Goal: Use online tool/utility: Utilize a website feature to perform a specific function

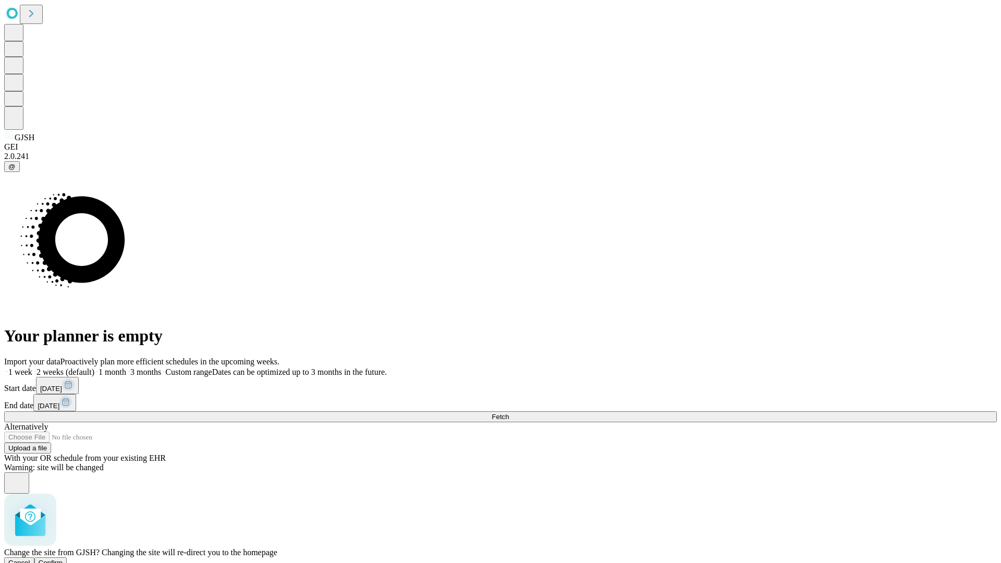
click at [63, 559] on span "Confirm" at bounding box center [51, 563] width 24 height 8
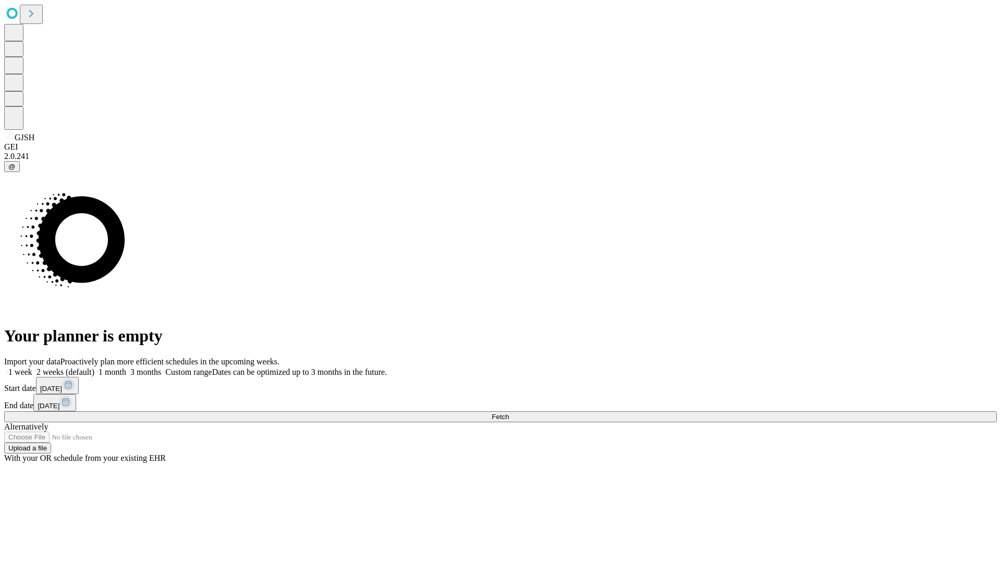
click at [32, 367] on label "1 week" at bounding box center [18, 371] width 28 height 9
click at [509, 413] on span "Fetch" at bounding box center [500, 417] width 17 height 8
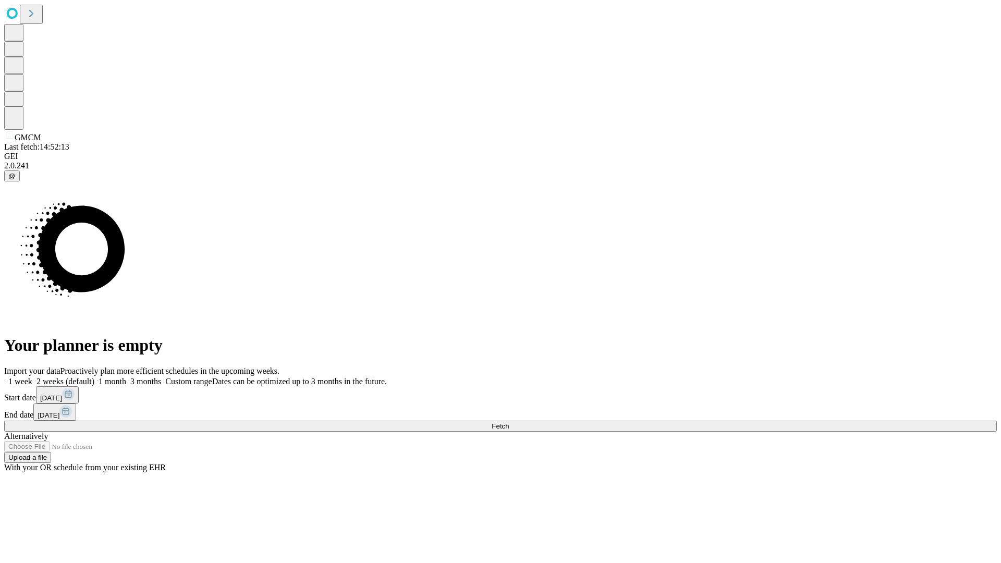
click at [509, 422] on span "Fetch" at bounding box center [500, 426] width 17 height 8
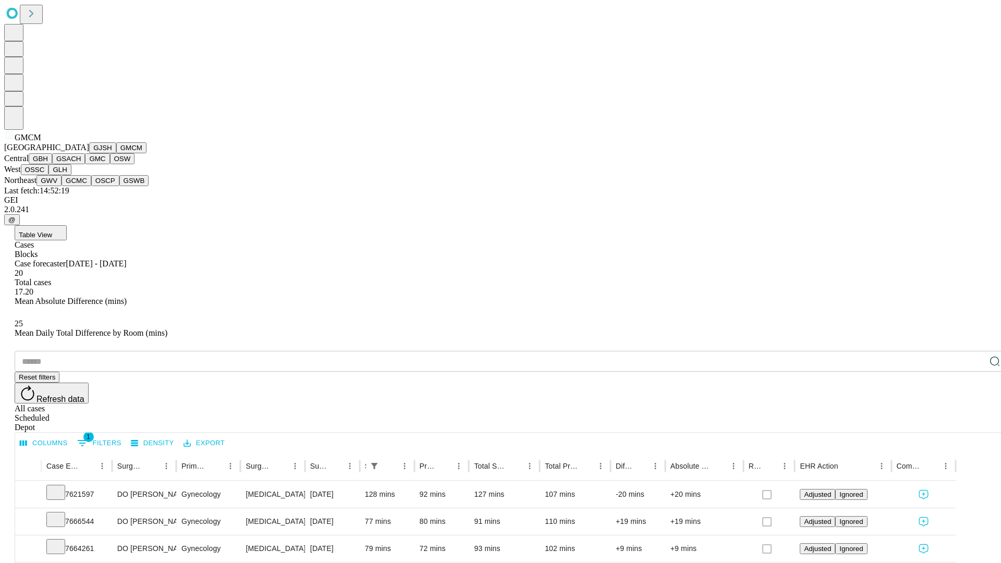
click at [52, 164] on button "GBH" at bounding box center [40, 158] width 23 height 11
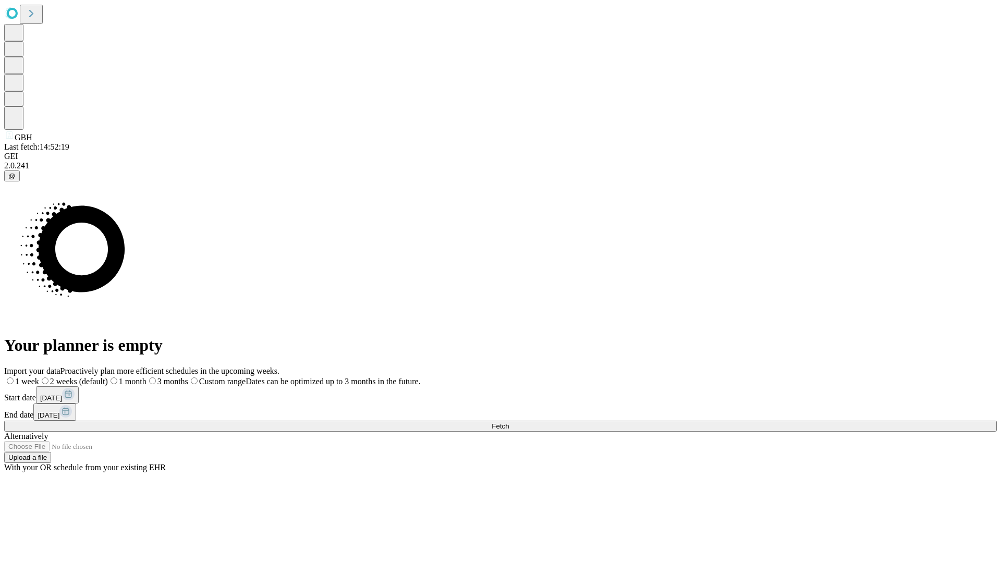
click at [39, 377] on label "1 week" at bounding box center [21, 381] width 35 height 9
click at [509, 422] on span "Fetch" at bounding box center [500, 426] width 17 height 8
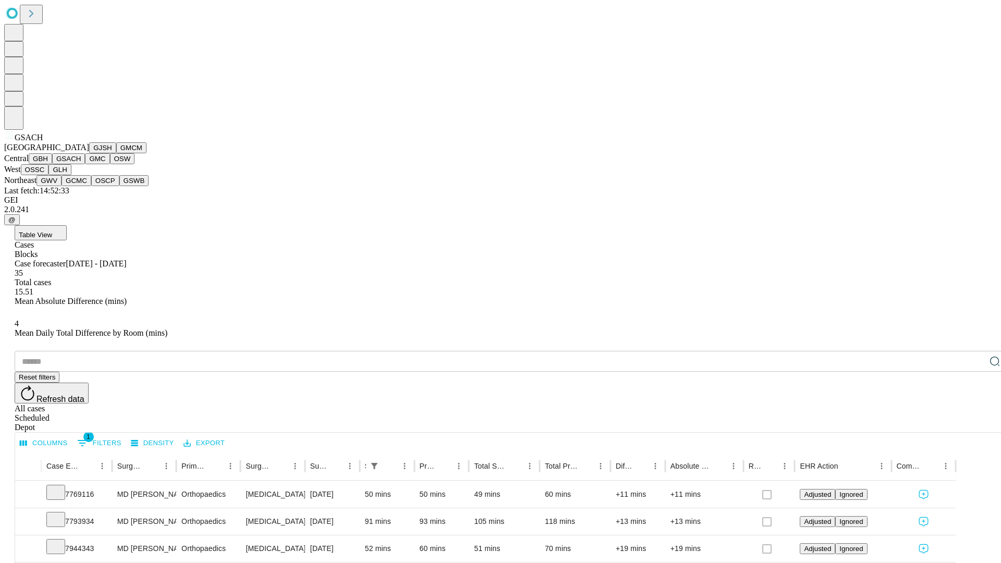
click at [85, 164] on button "GMC" at bounding box center [97, 158] width 24 height 11
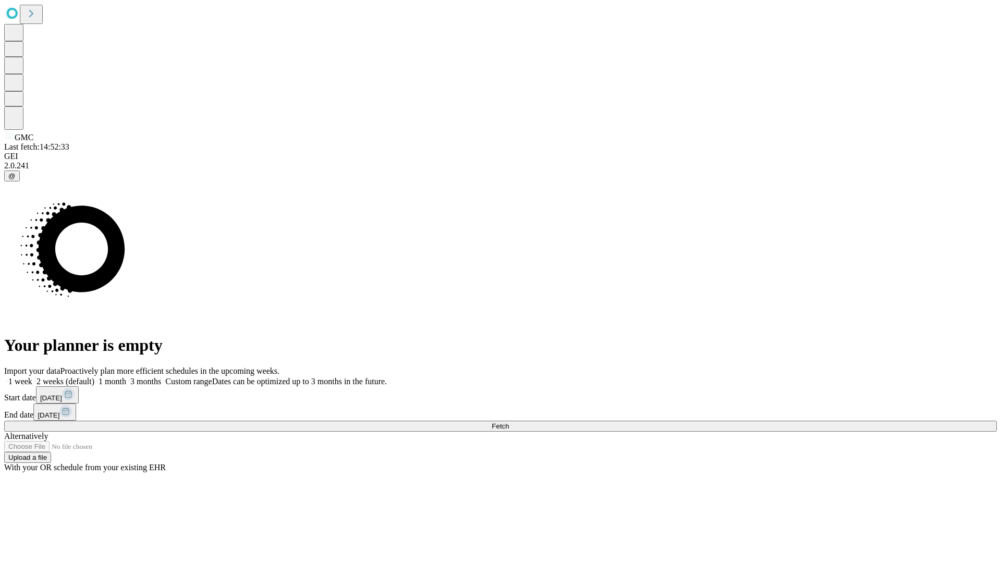
click at [32, 377] on label "1 week" at bounding box center [18, 381] width 28 height 9
click at [509, 422] on span "Fetch" at bounding box center [500, 426] width 17 height 8
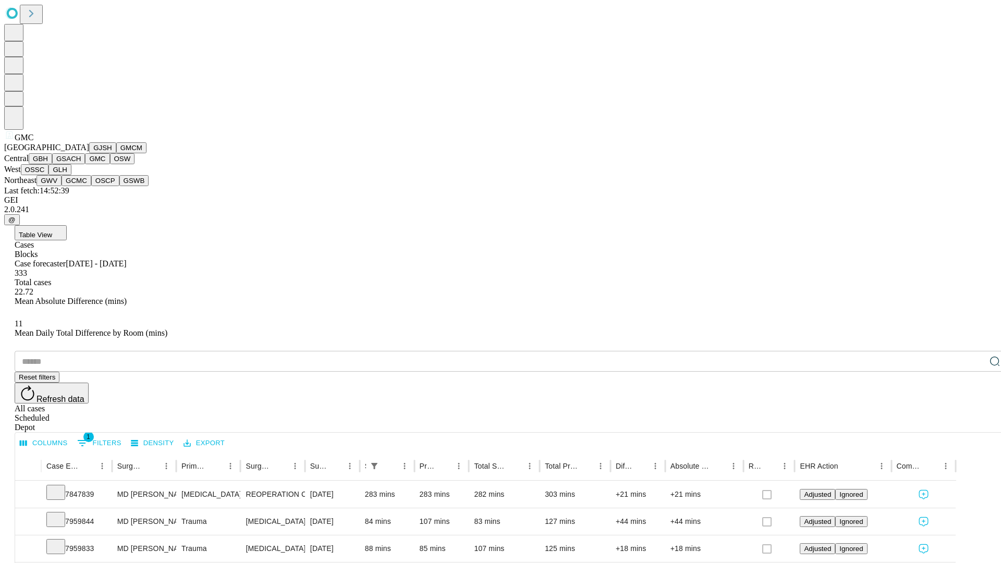
click at [110, 164] on button "OSW" at bounding box center [122, 158] width 25 height 11
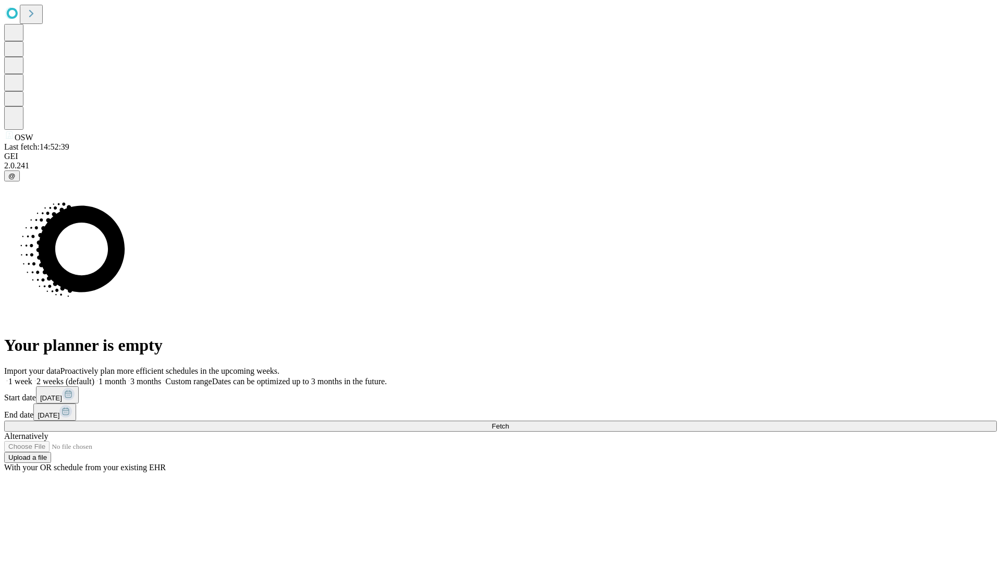
click at [32, 377] on label "1 week" at bounding box center [18, 381] width 28 height 9
click at [509, 422] on span "Fetch" at bounding box center [500, 426] width 17 height 8
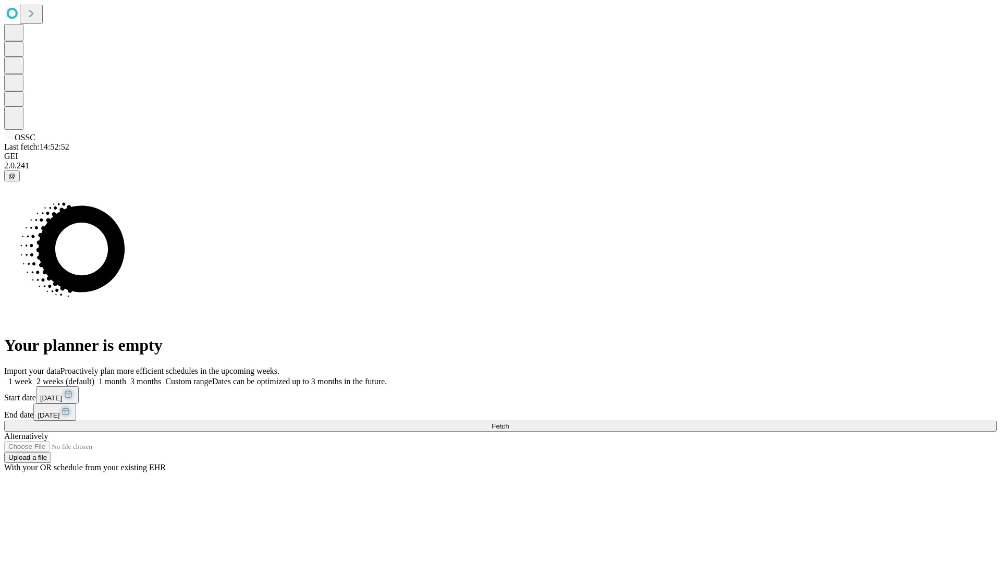
click at [32, 377] on label "1 week" at bounding box center [18, 381] width 28 height 9
click at [509, 422] on span "Fetch" at bounding box center [500, 426] width 17 height 8
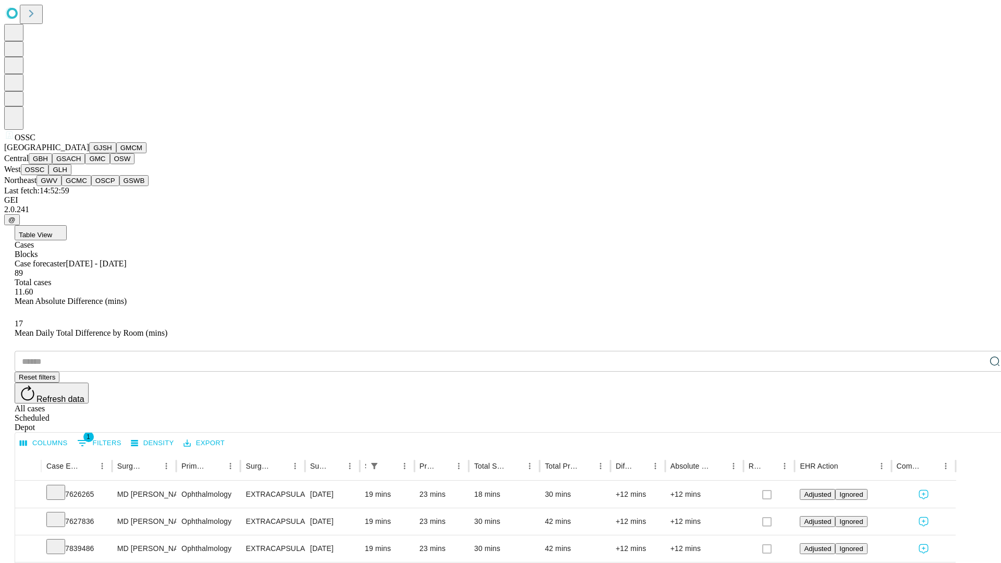
click at [71, 175] on button "GLH" at bounding box center [59, 169] width 22 height 11
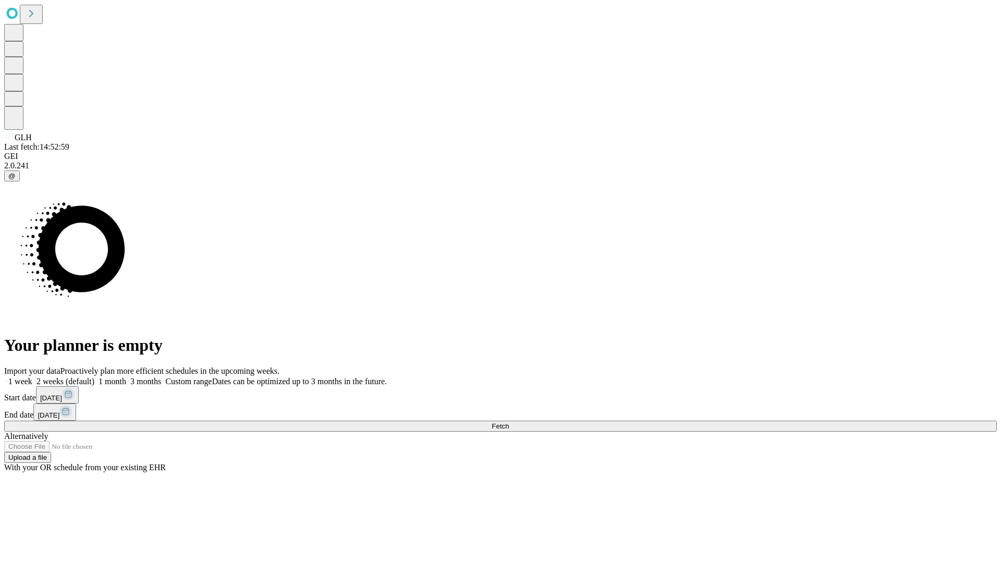
click at [32, 377] on label "1 week" at bounding box center [18, 381] width 28 height 9
click at [509, 422] on span "Fetch" at bounding box center [500, 426] width 17 height 8
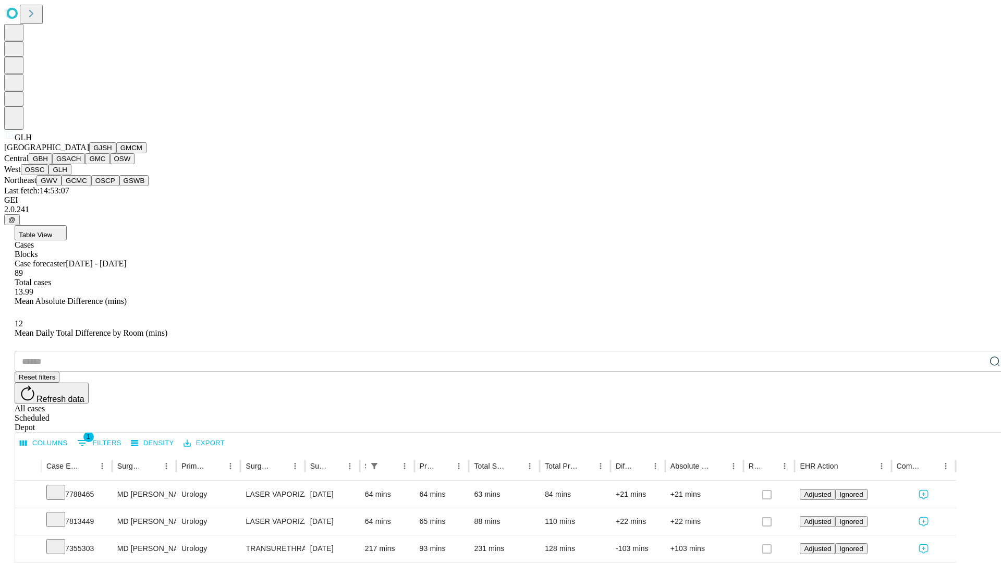
click at [62, 186] on button "GWV" at bounding box center [48, 180] width 25 height 11
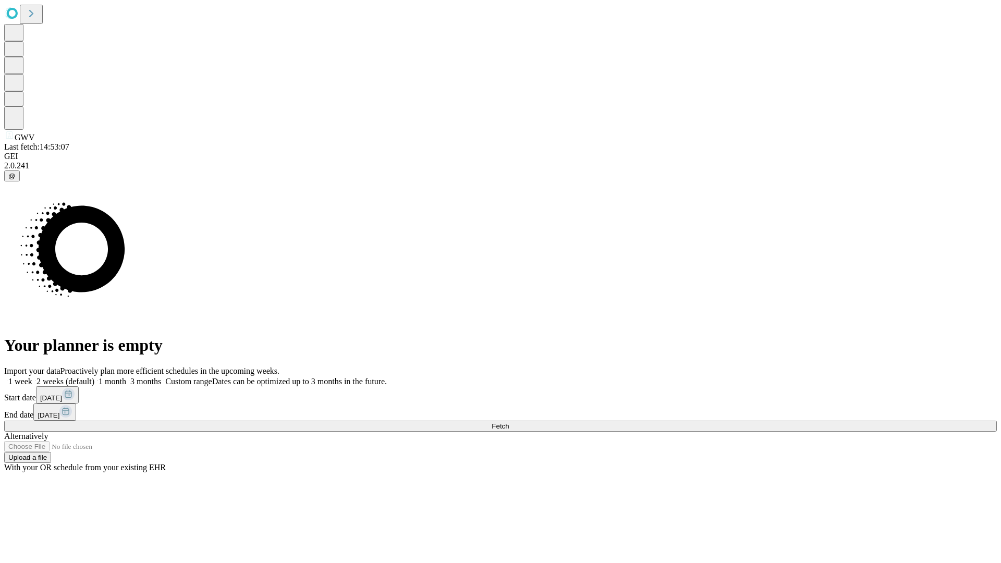
click at [32, 377] on label "1 week" at bounding box center [18, 381] width 28 height 9
click at [509, 422] on span "Fetch" at bounding box center [500, 426] width 17 height 8
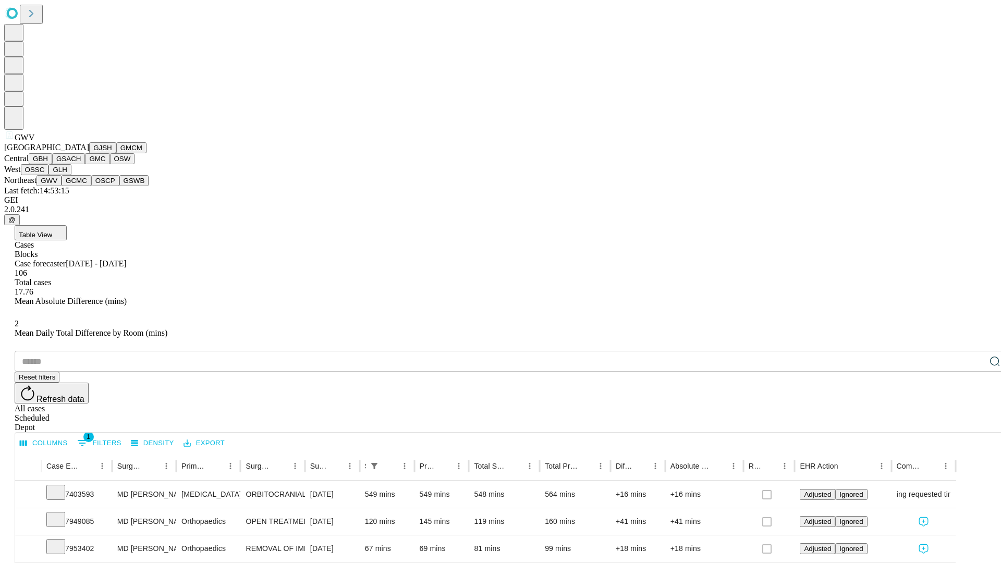
click at [81, 186] on button "GCMC" at bounding box center [77, 180] width 30 height 11
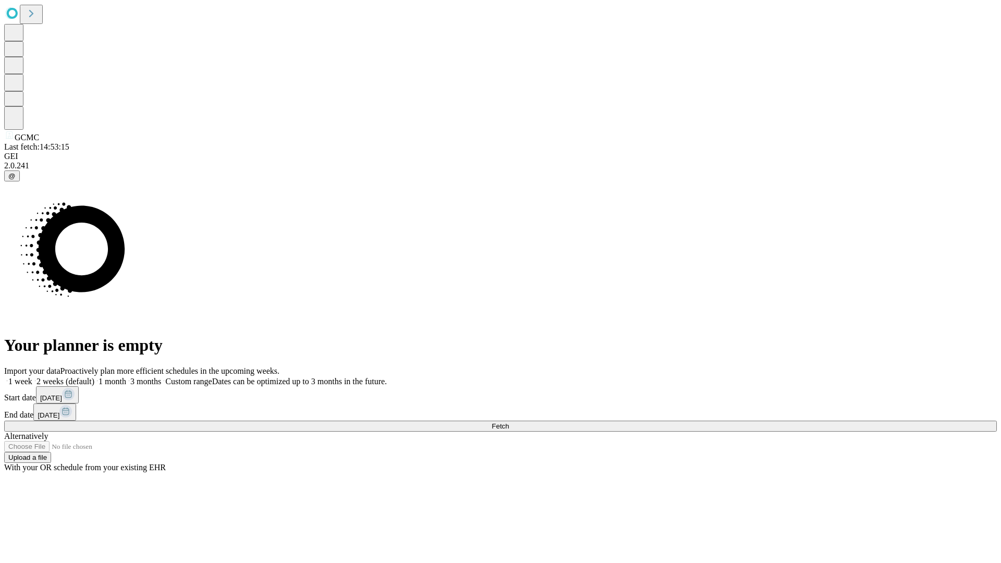
click at [32, 377] on label "1 week" at bounding box center [18, 381] width 28 height 9
click at [509, 422] on span "Fetch" at bounding box center [500, 426] width 17 height 8
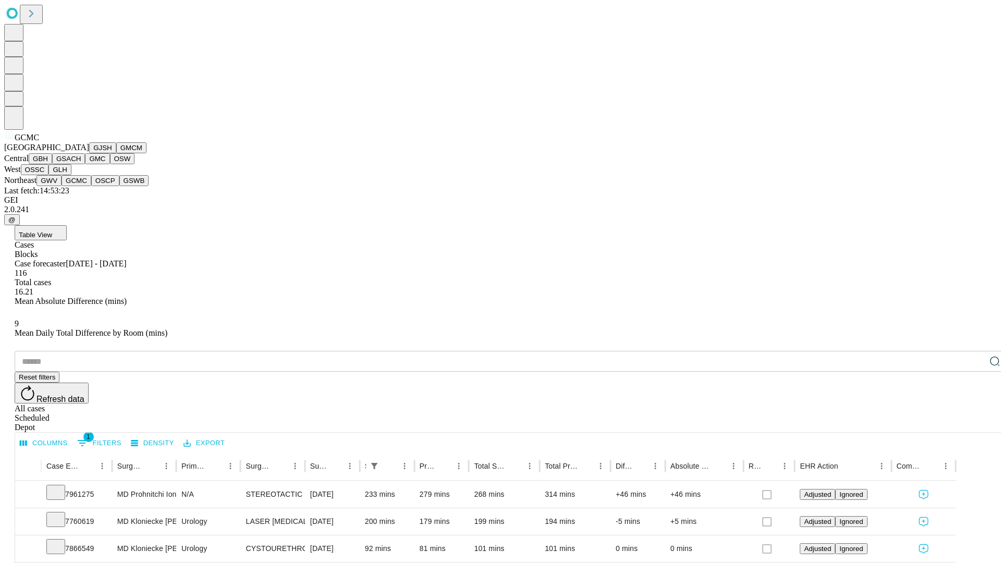
click at [91, 186] on button "OSCP" at bounding box center [105, 180] width 28 height 11
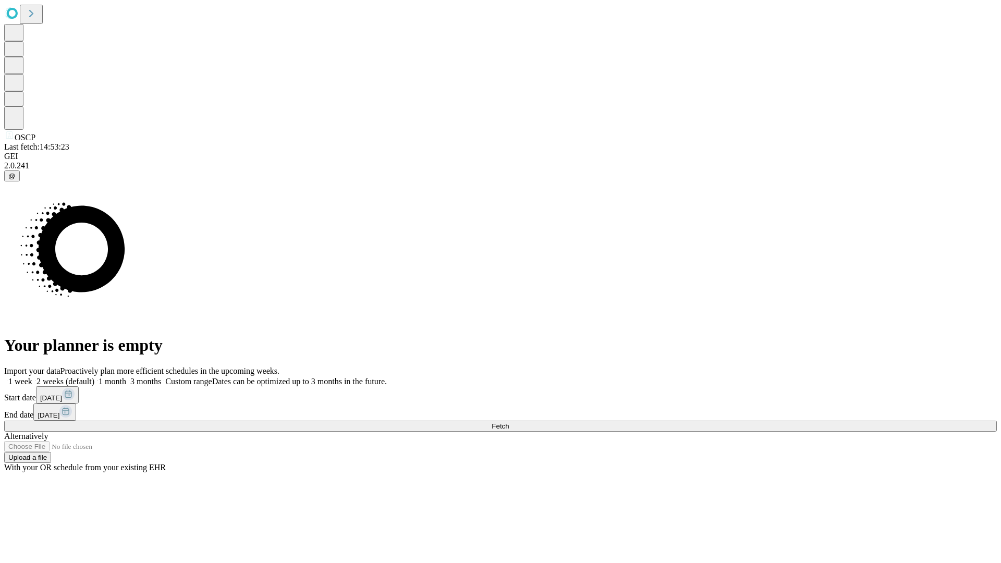
click at [509, 422] on span "Fetch" at bounding box center [500, 426] width 17 height 8
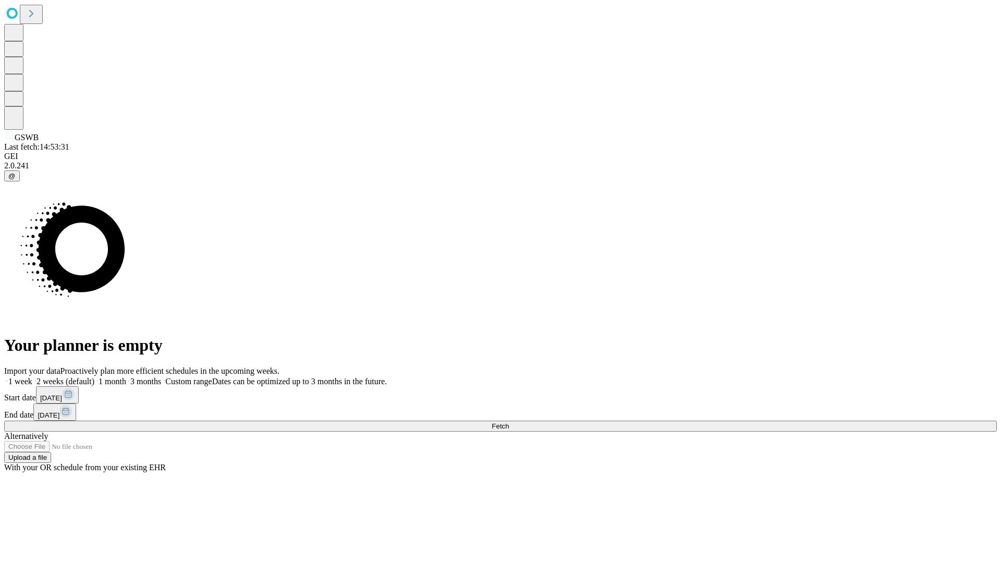
click at [32, 377] on label "1 week" at bounding box center [18, 381] width 28 height 9
click at [509, 422] on span "Fetch" at bounding box center [500, 426] width 17 height 8
